Goal: Navigation & Orientation: Understand site structure

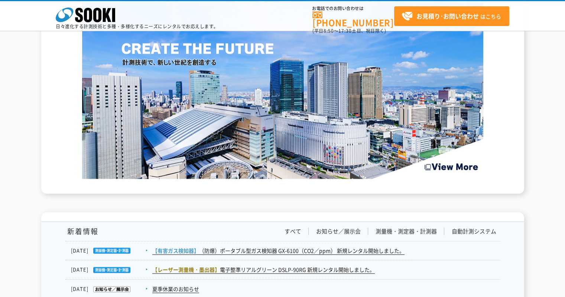
scroll to position [928, 0]
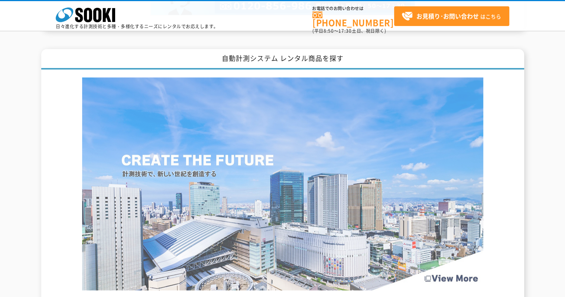
click at [318, 159] on img at bounding box center [282, 183] width 401 height 213
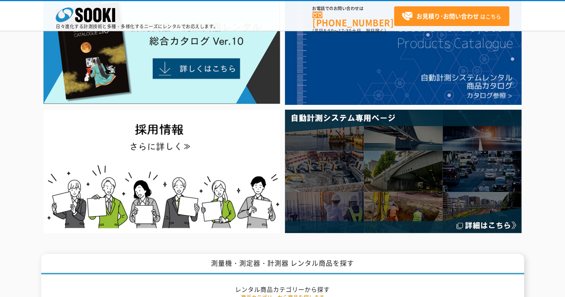
scroll to position [0, 0]
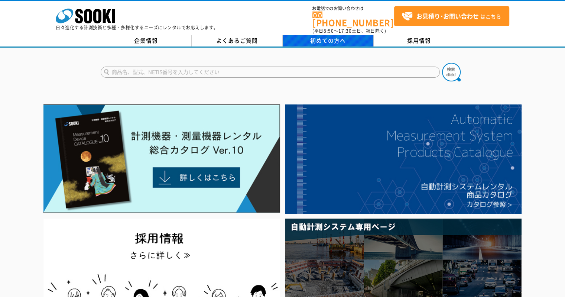
click at [341, 36] on span "初めての方へ" at bounding box center [328, 40] width 36 height 8
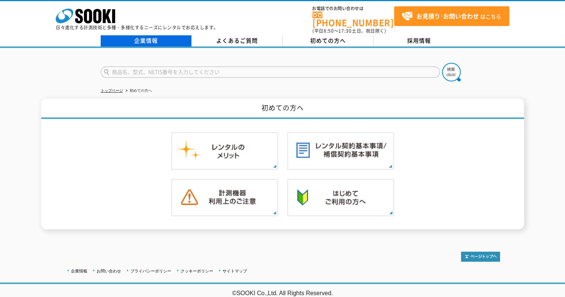
click at [160, 35] on link "企業情報" at bounding box center [146, 40] width 91 height 11
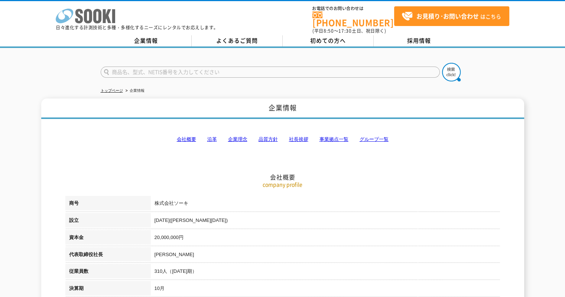
click at [107, 18] on polygon at bounding box center [107, 16] width 9 height 14
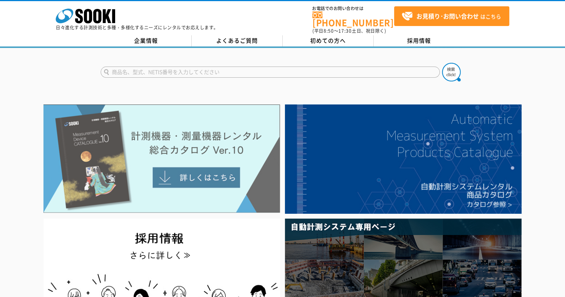
click at [165, 191] on img at bounding box center [161, 158] width 236 height 108
